Goal: Navigation & Orientation: Find specific page/section

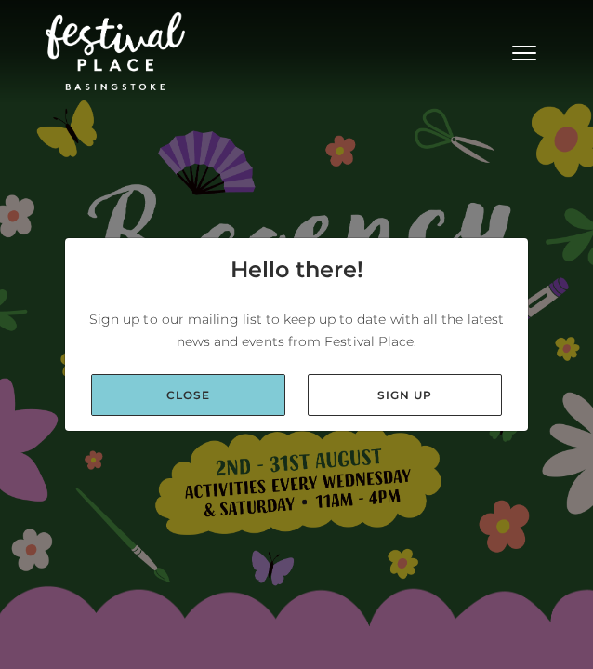
click at [189, 404] on link "Close" at bounding box center [188, 395] width 194 height 42
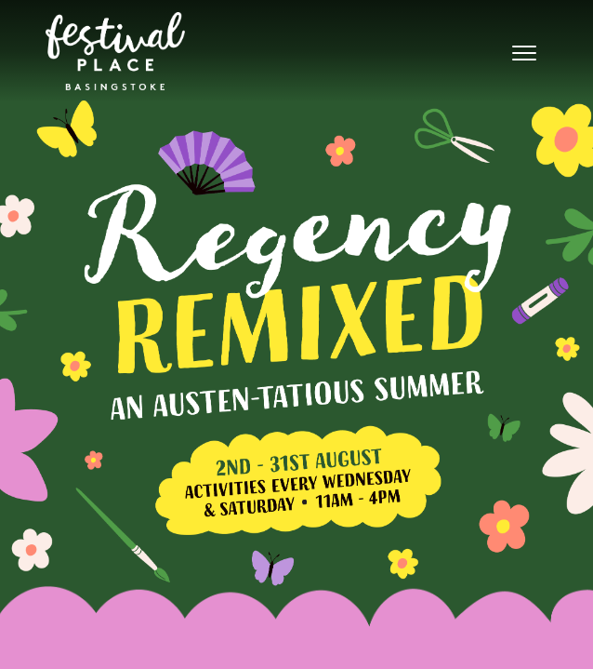
click at [522, 56] on button "Toggle navigation" at bounding box center [524, 50] width 47 height 27
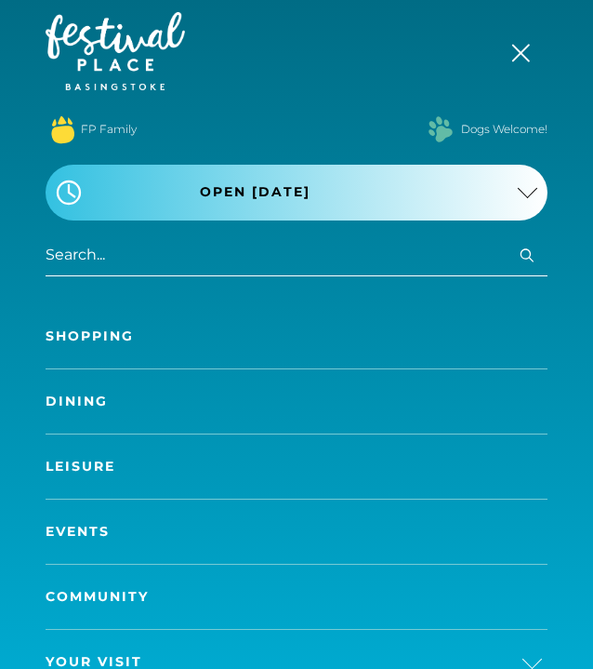
click at [233, 339] on link "Shopping" at bounding box center [297, 336] width 502 height 64
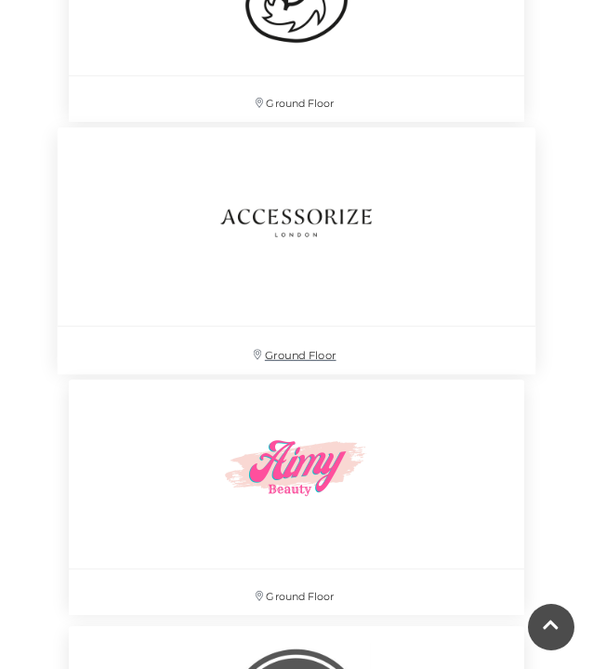
scroll to position [1765, 0]
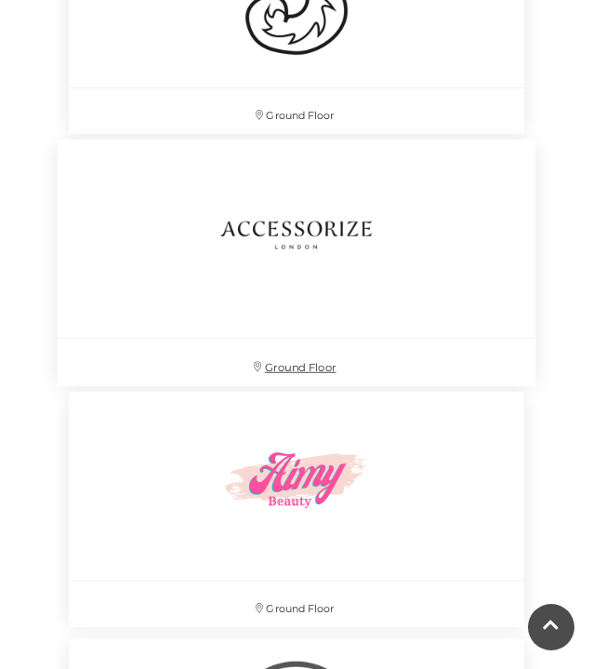
click at [271, 212] on img at bounding box center [296, 235] width 205 height 206
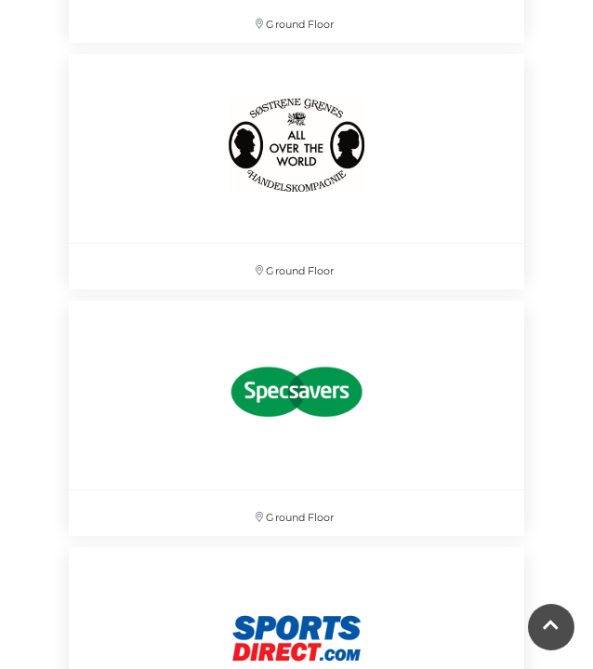
scroll to position [22489, 0]
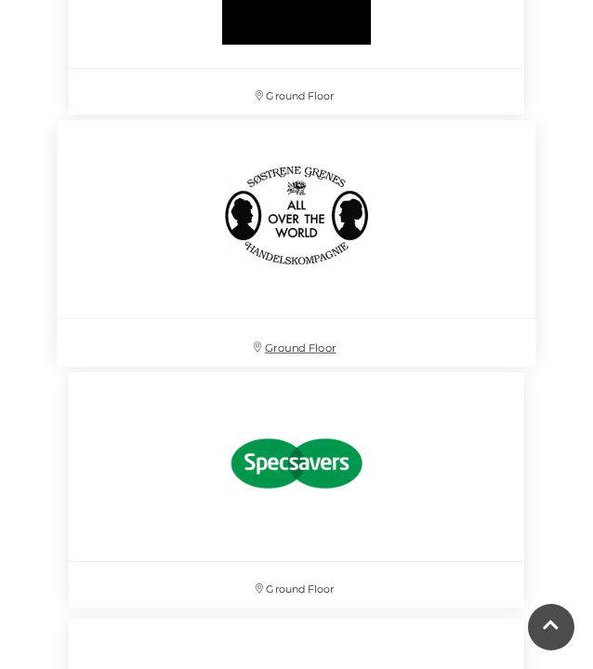
click at [252, 225] on img at bounding box center [296, 216] width 205 height 206
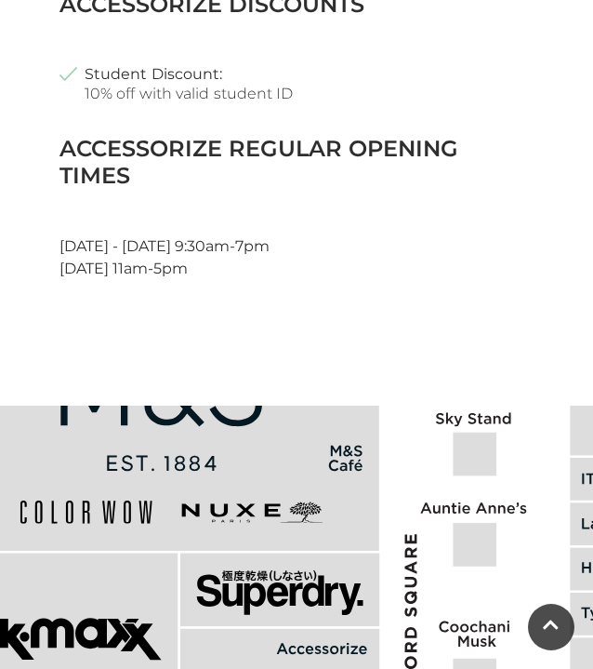
scroll to position [1404, 0]
